Goal: Information Seeking & Learning: Find specific page/section

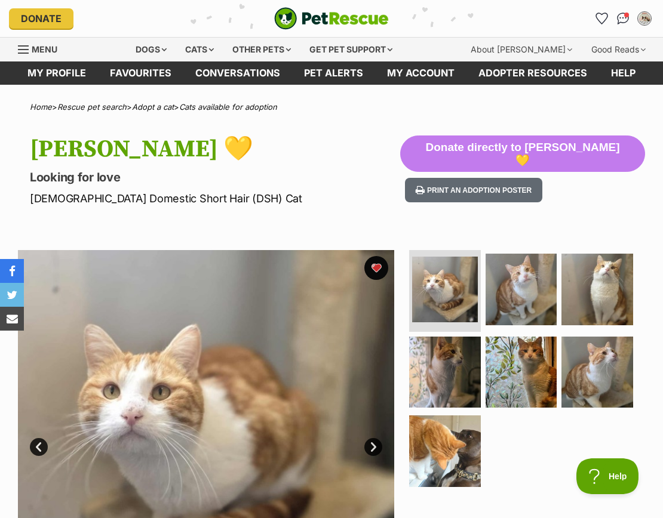
drag, startPoint x: 623, startPoint y: 17, endPoint x: 536, endPoint y: 100, distance: 120.4
click at [623, 17] on img "Conversations" at bounding box center [623, 19] width 13 height 12
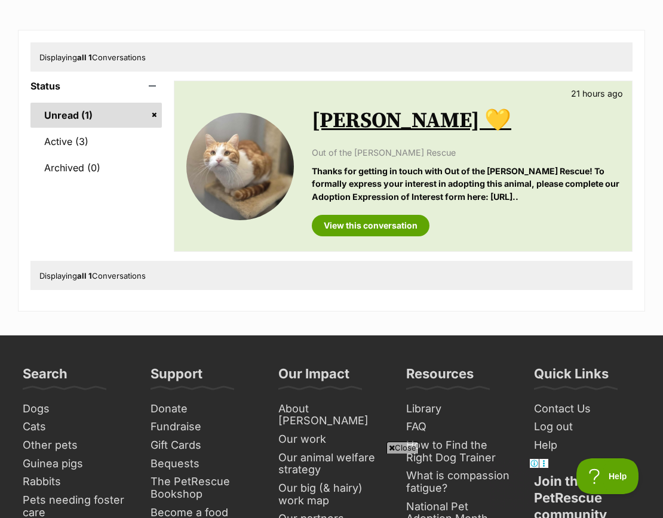
scroll to position [119, 0]
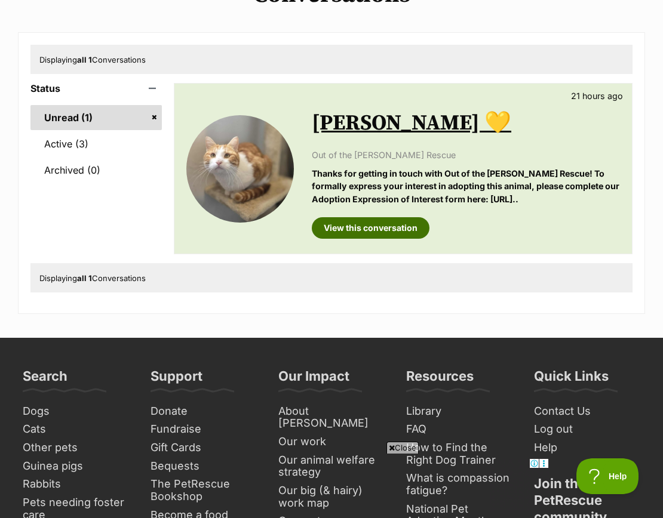
click at [348, 229] on link "View this conversation" at bounding box center [371, 227] width 118 height 21
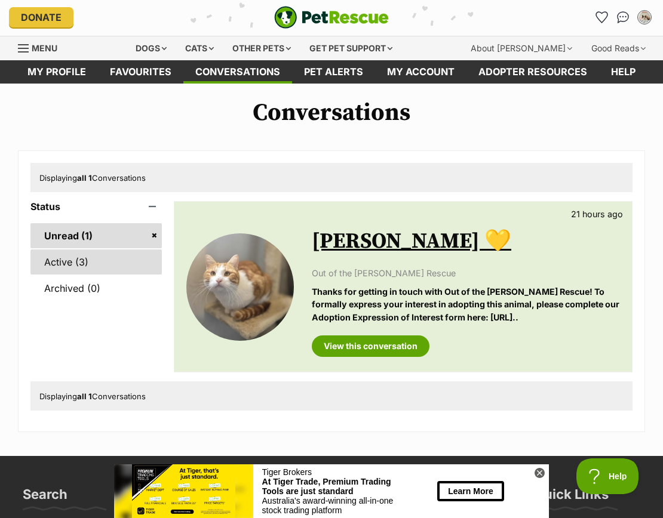
click at [85, 257] on link "Active (3)" at bounding box center [95, 262] width 131 height 25
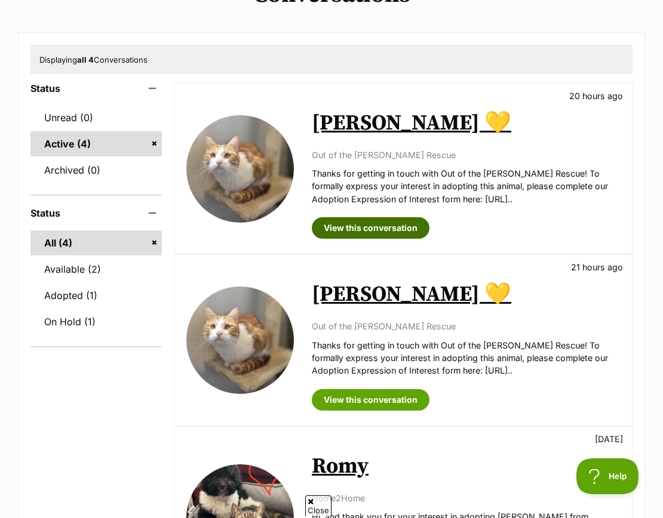
click at [380, 226] on link "View this conversation" at bounding box center [371, 227] width 118 height 21
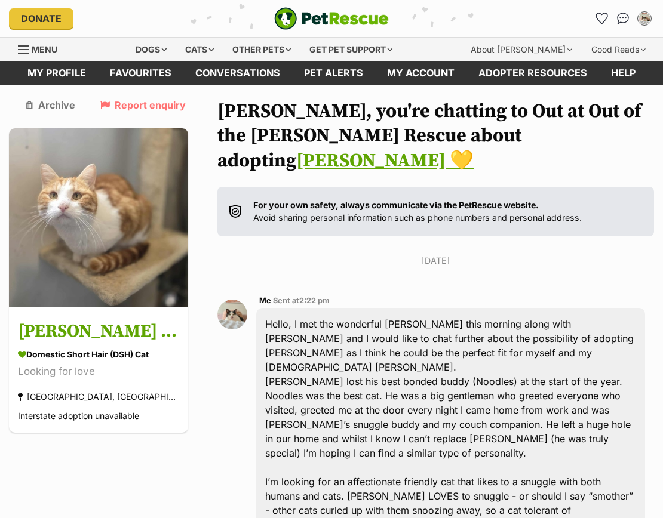
click at [325, 19] on img "PetRescue" at bounding box center [331, 18] width 115 height 23
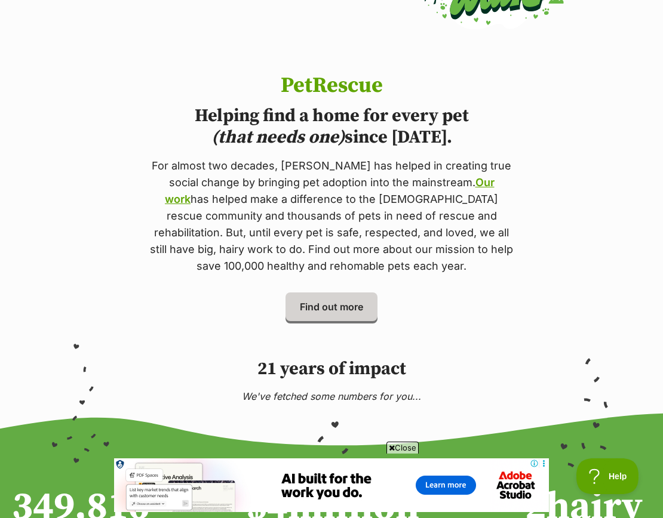
scroll to position [896, 0]
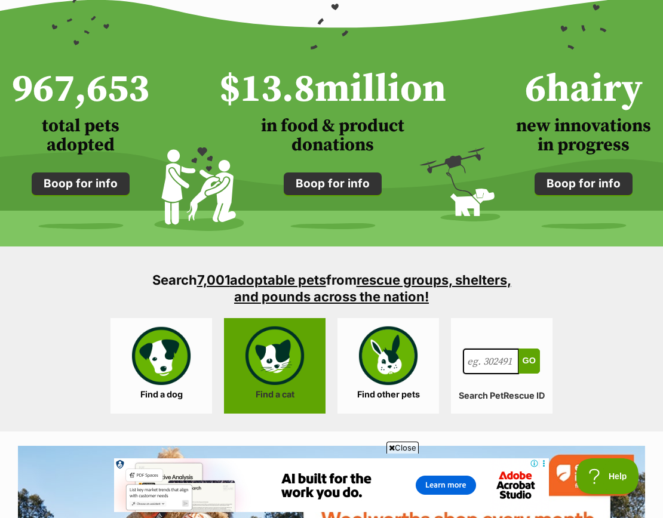
click at [279, 369] on link "Find a cat" at bounding box center [275, 366] width 102 height 96
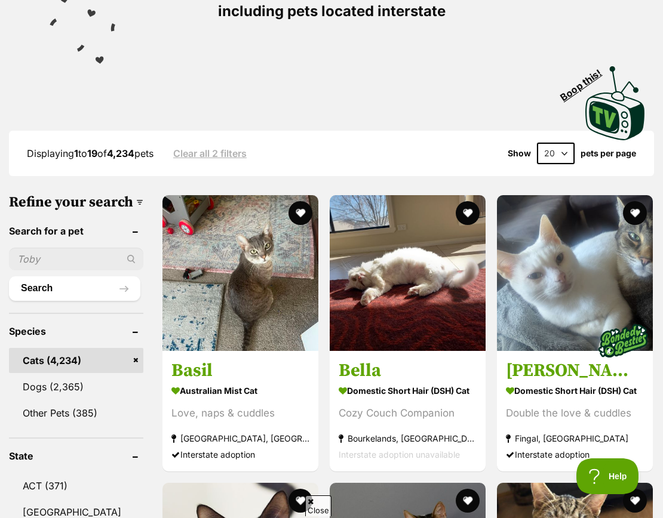
scroll to position [239, 0]
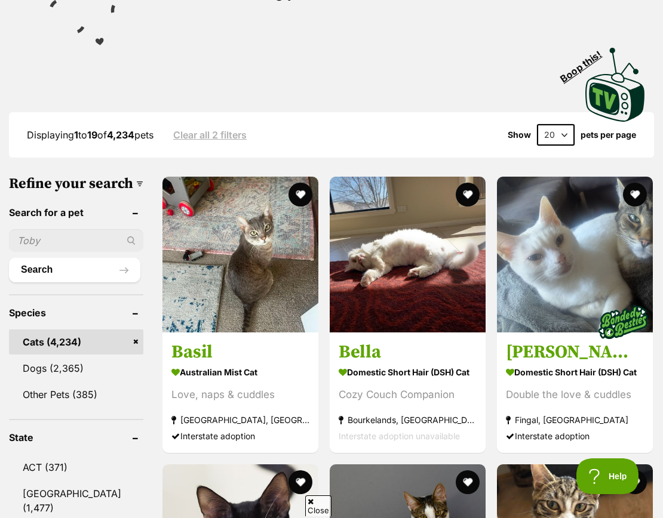
click at [40, 252] on input "text" at bounding box center [76, 240] width 134 height 23
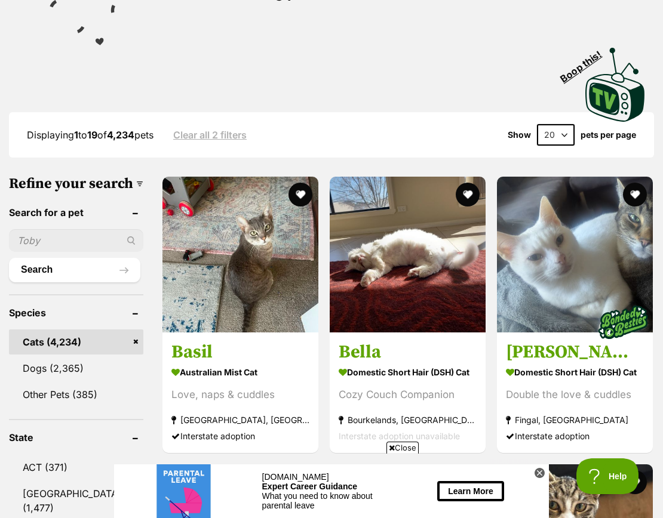
scroll to position [0, 0]
type input "bohdi"
click at [9, 258] on button "Search" at bounding box center [74, 270] width 131 height 24
